Goal: Task Accomplishment & Management: Use online tool/utility

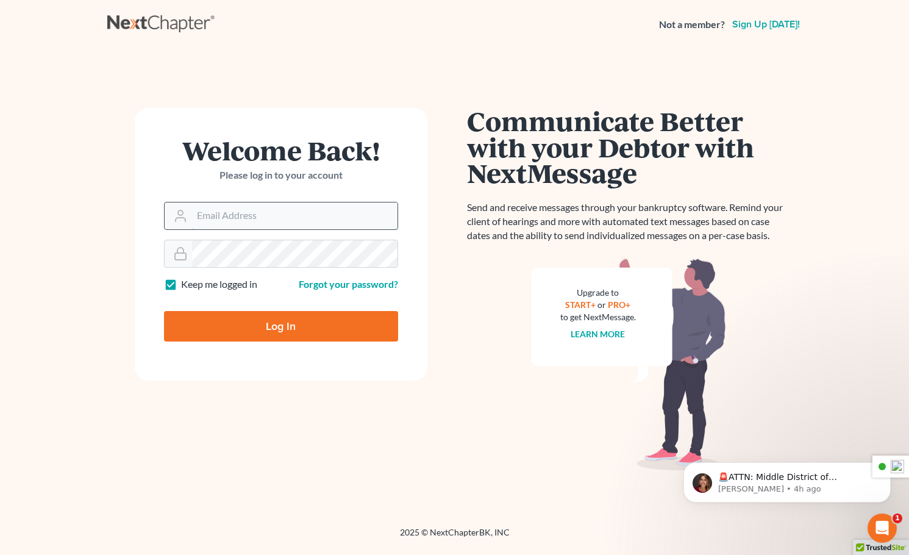
type input "Mike@gortlaw.com"
type input "Thinking..."
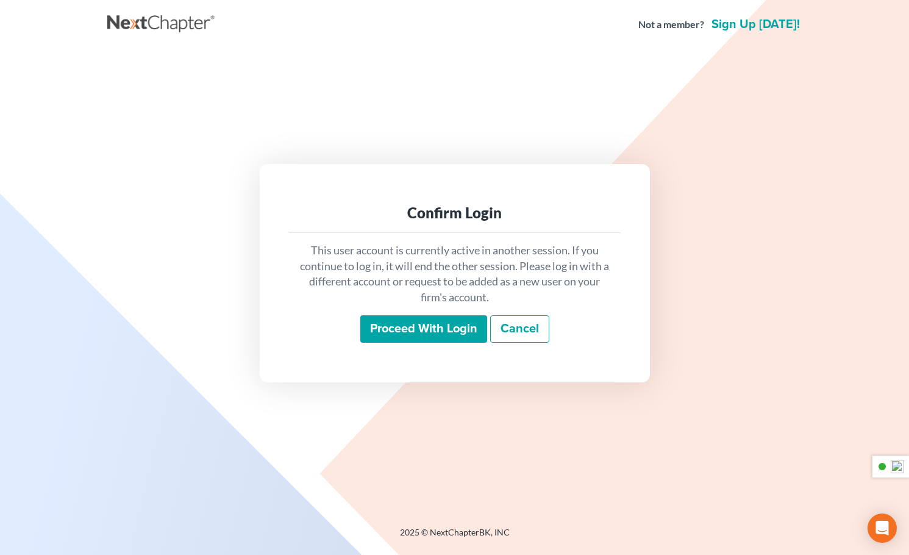
click at [411, 328] on input "Proceed with login" at bounding box center [423, 329] width 127 height 28
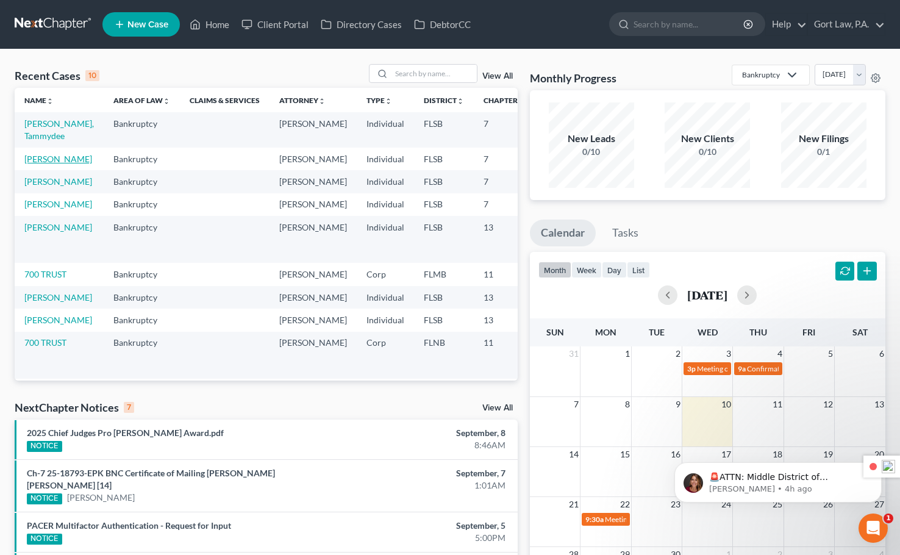
click at [37, 163] on link "[PERSON_NAME]" at bounding box center [58, 159] width 68 height 10
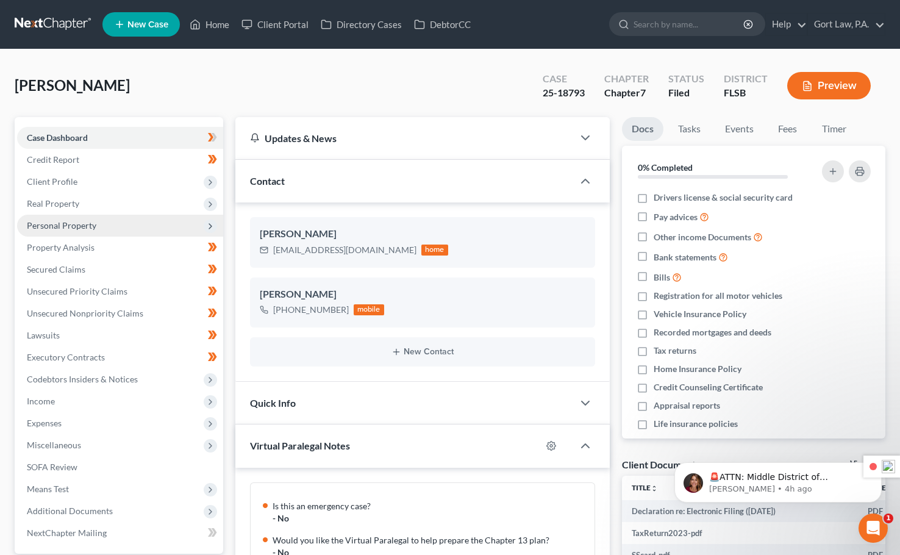
scroll to position [545, 0]
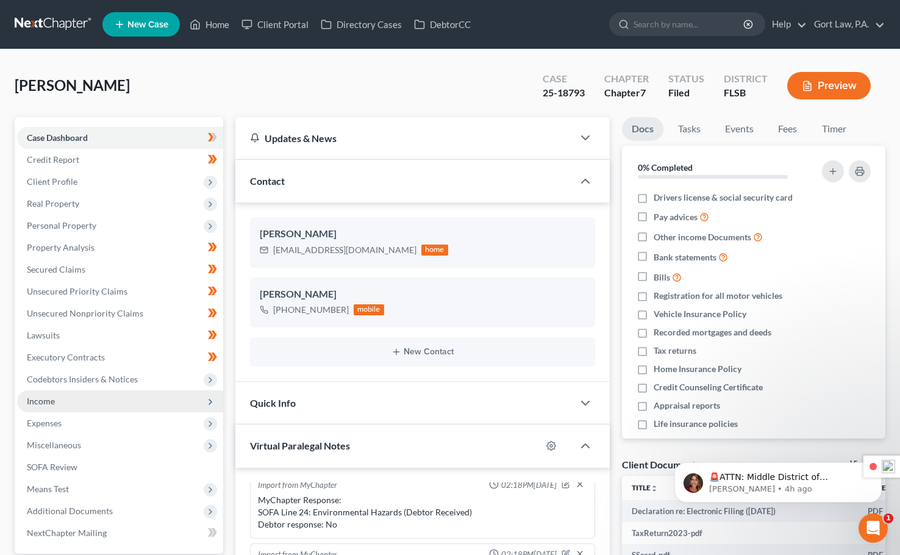
click at [46, 408] on span "Income" at bounding box center [120, 401] width 206 height 22
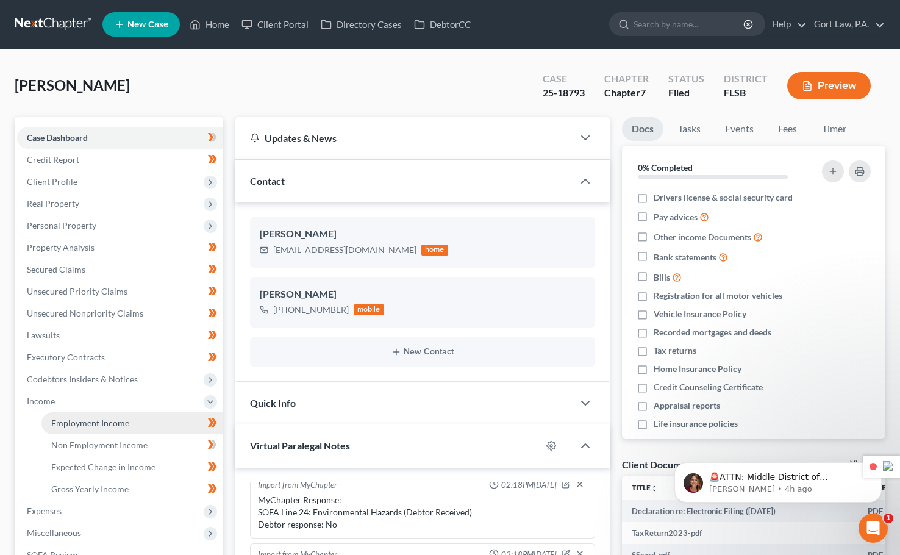
click at [97, 429] on link "Employment Income" at bounding box center [132, 423] width 182 height 22
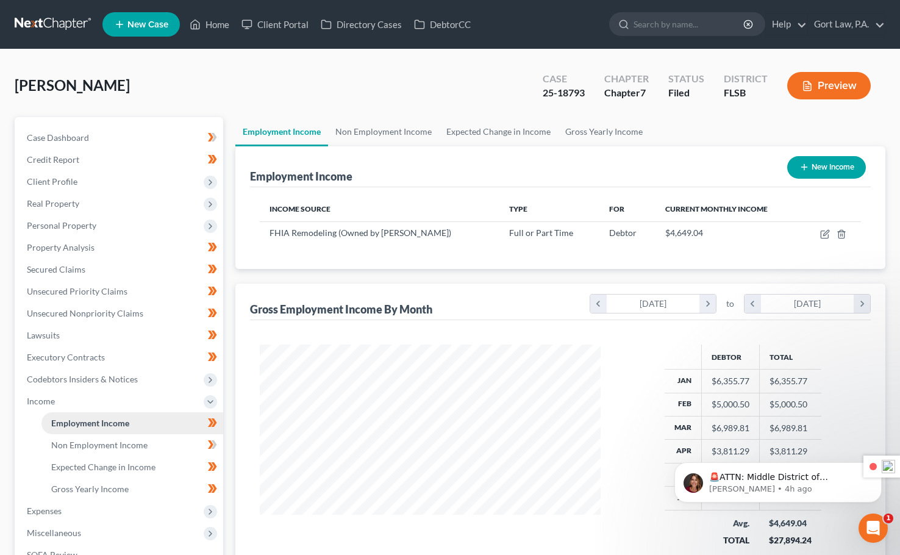
scroll to position [219, 365]
